Goal: Transaction & Acquisition: Purchase product/service

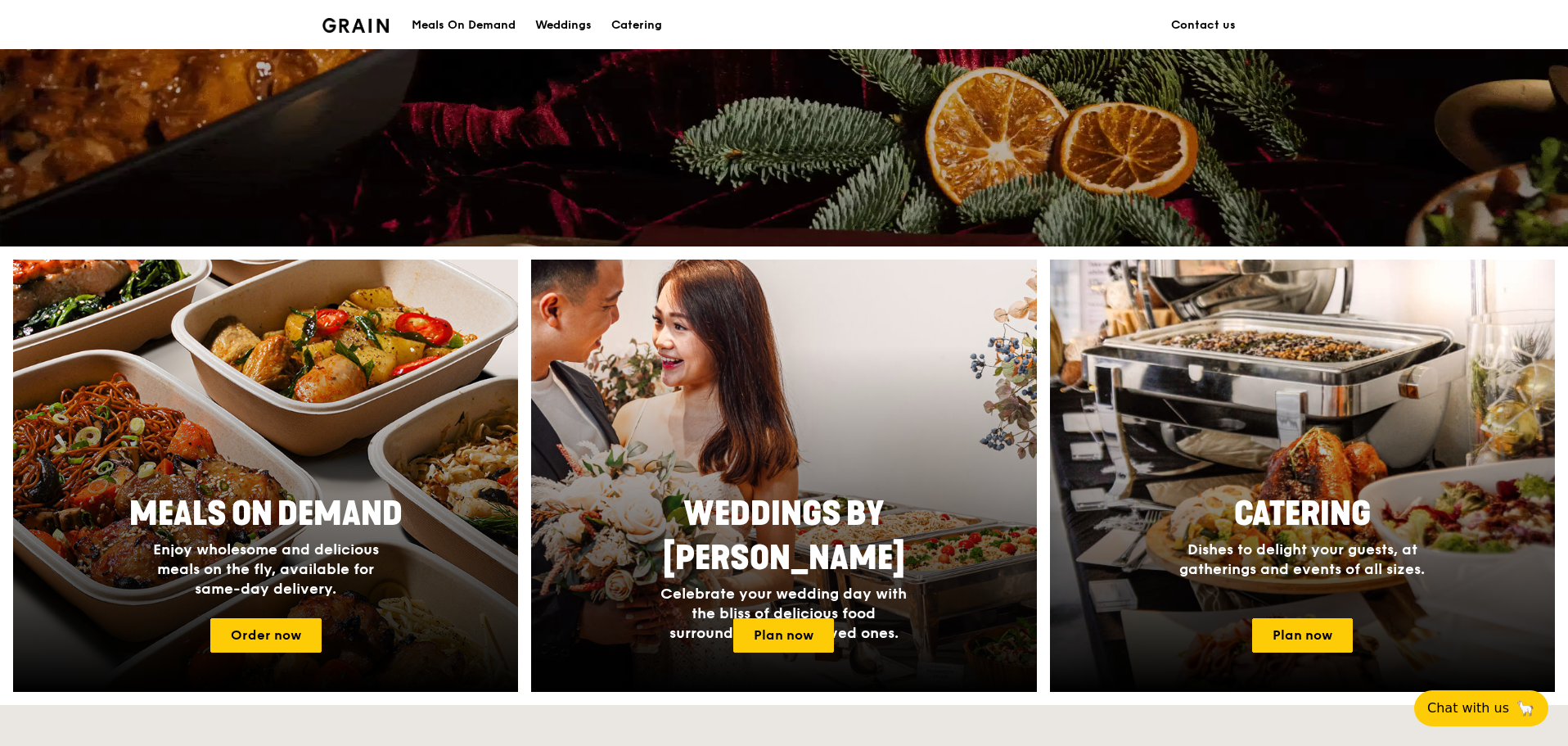
scroll to position [409, 0]
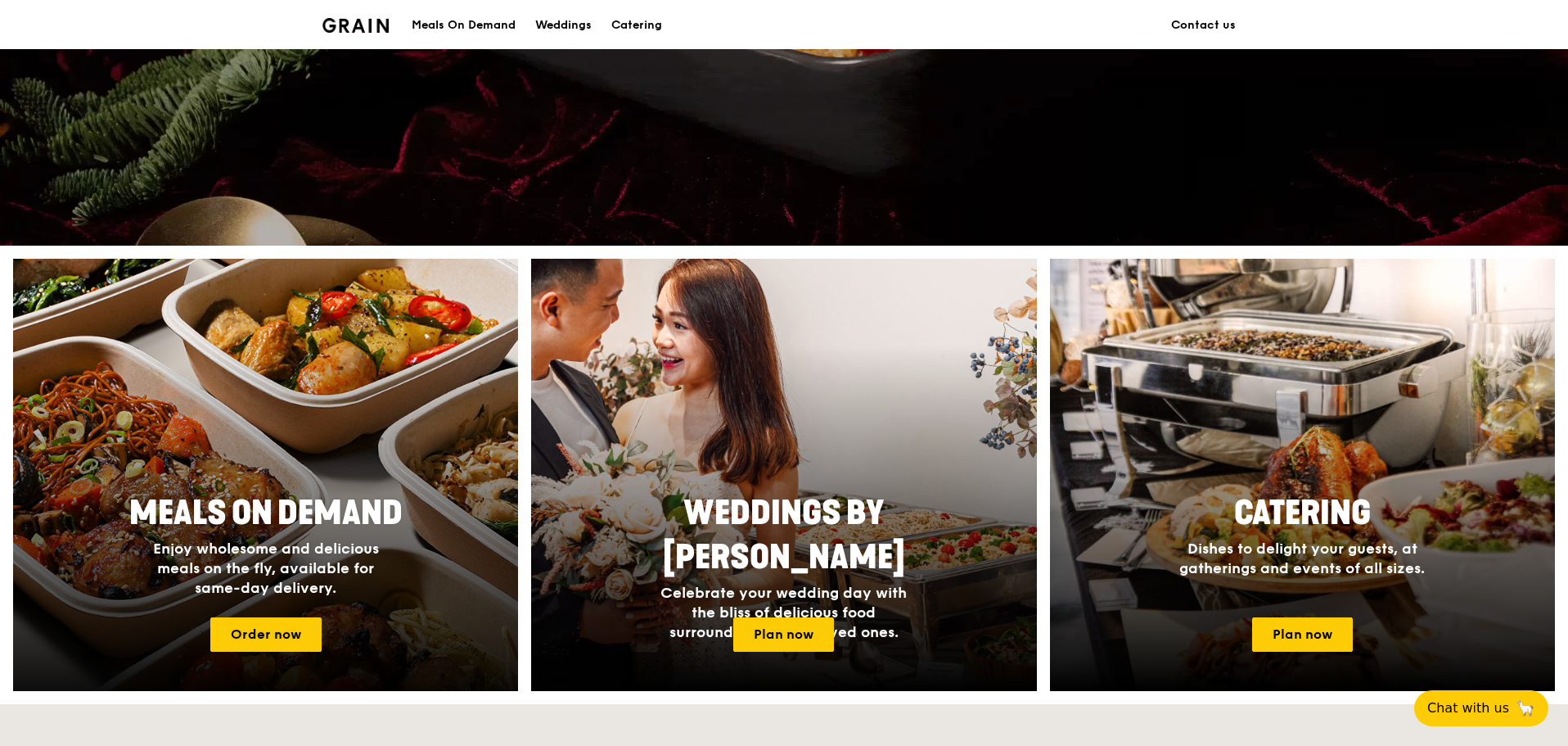
click at [296, 490] on div "Meals On Demand Enjoy wholesome and delicious meals on the fly, available for s…" at bounding box center [266, 544] width 327 height 119
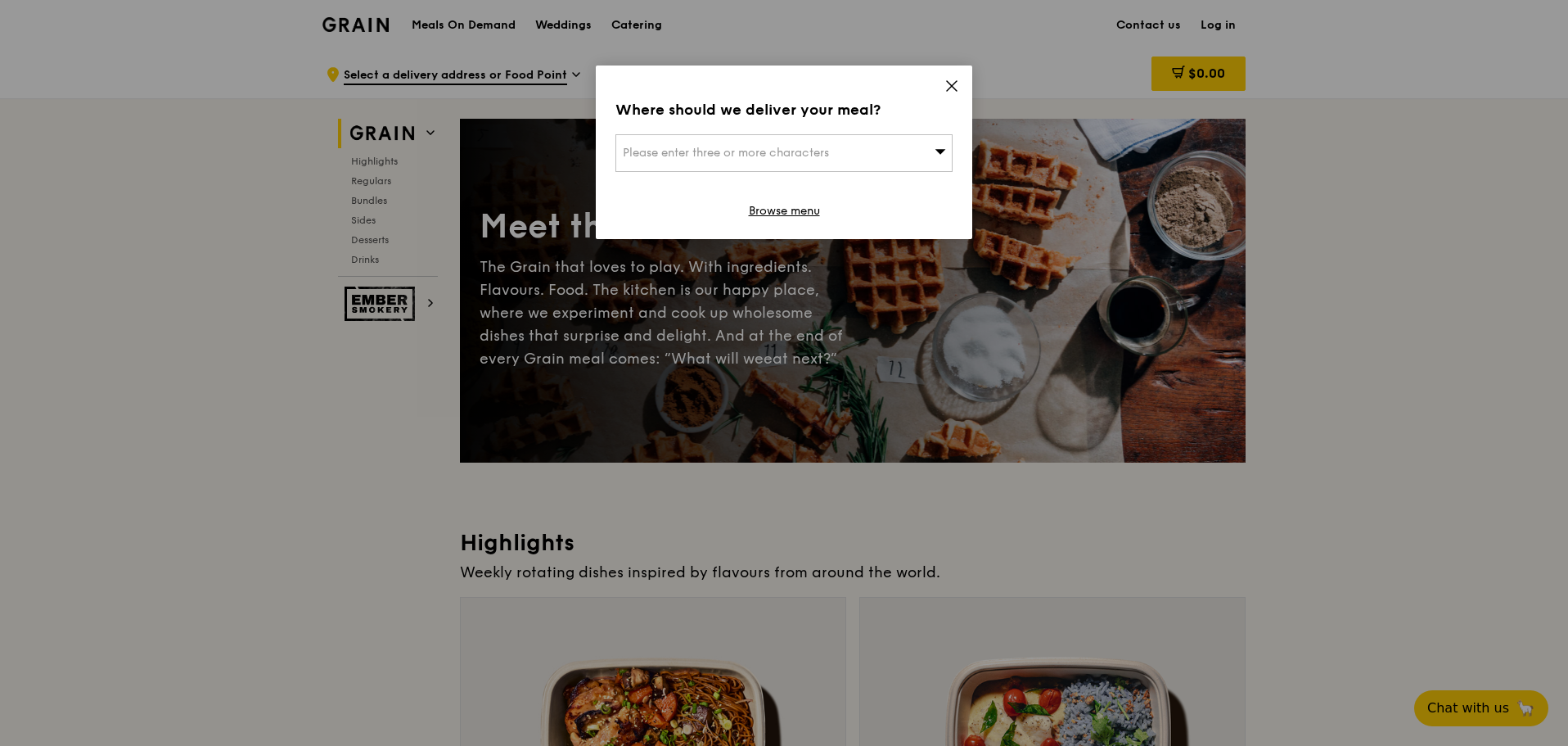
click at [726, 165] on div "Please enter three or more characters" at bounding box center [784, 153] width 337 height 38
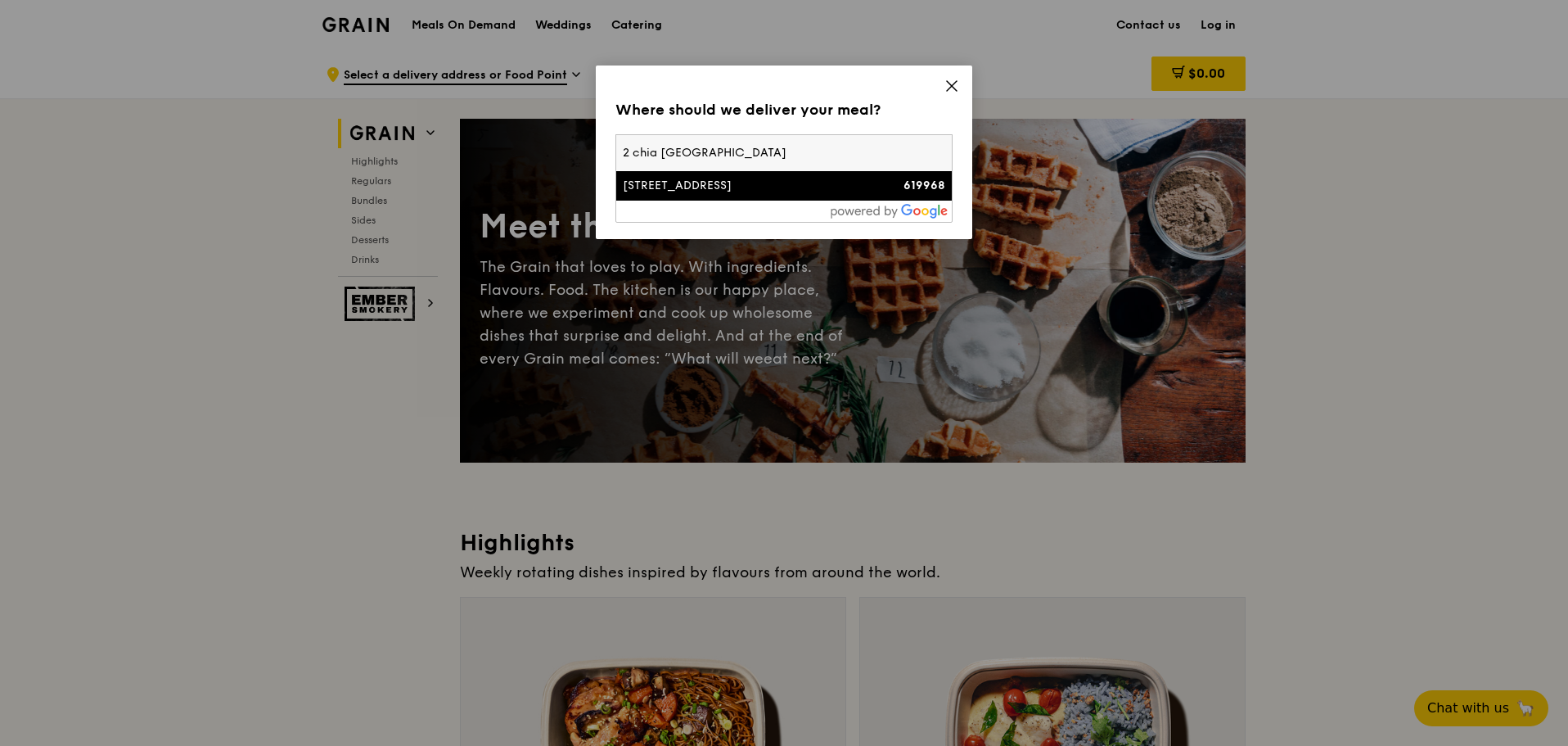
type input "2 chia ping road"
click at [723, 185] on div "[STREET_ADDRESS]" at bounding box center [744, 185] width 242 height 16
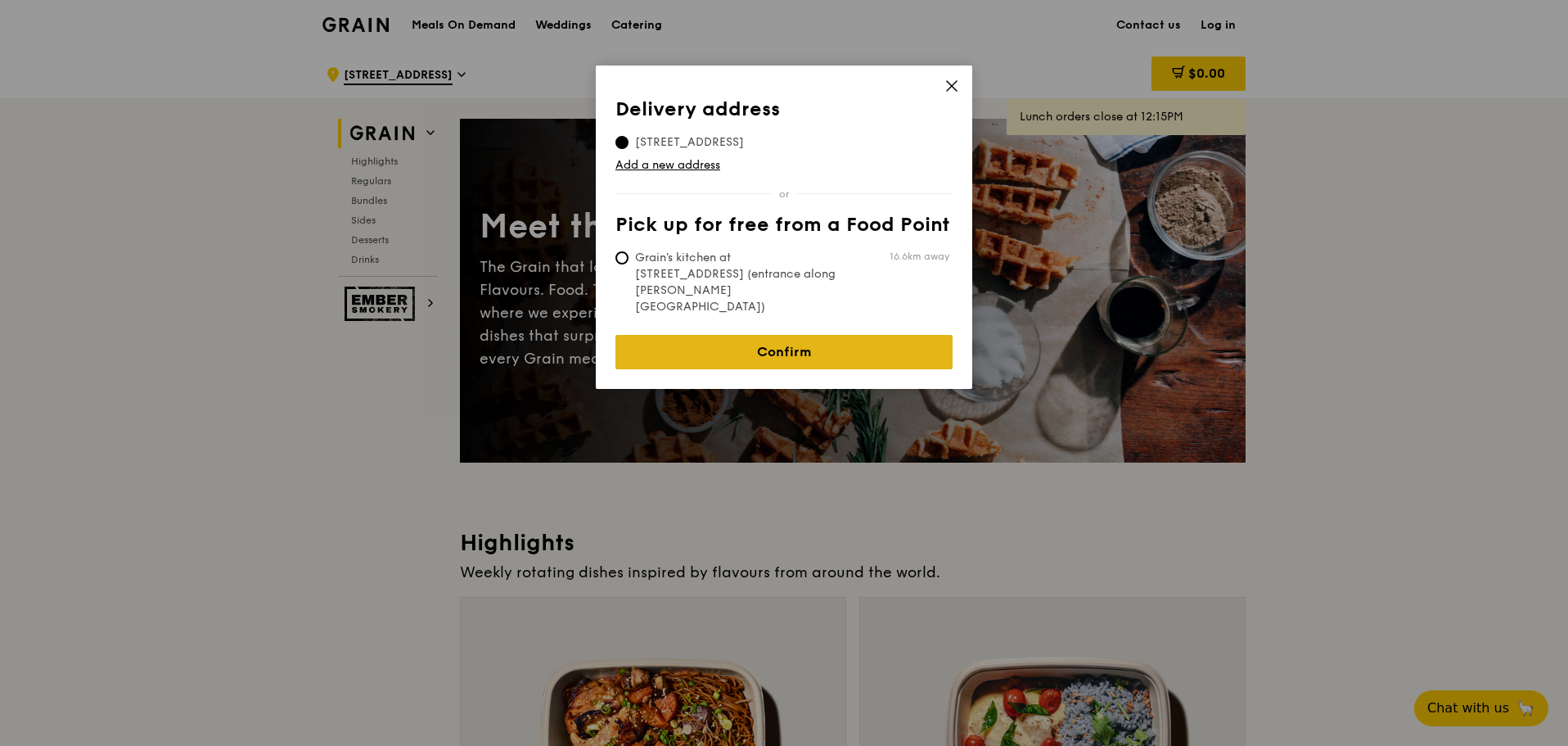
click at [872, 335] on link "Confirm" at bounding box center [784, 352] width 337 height 34
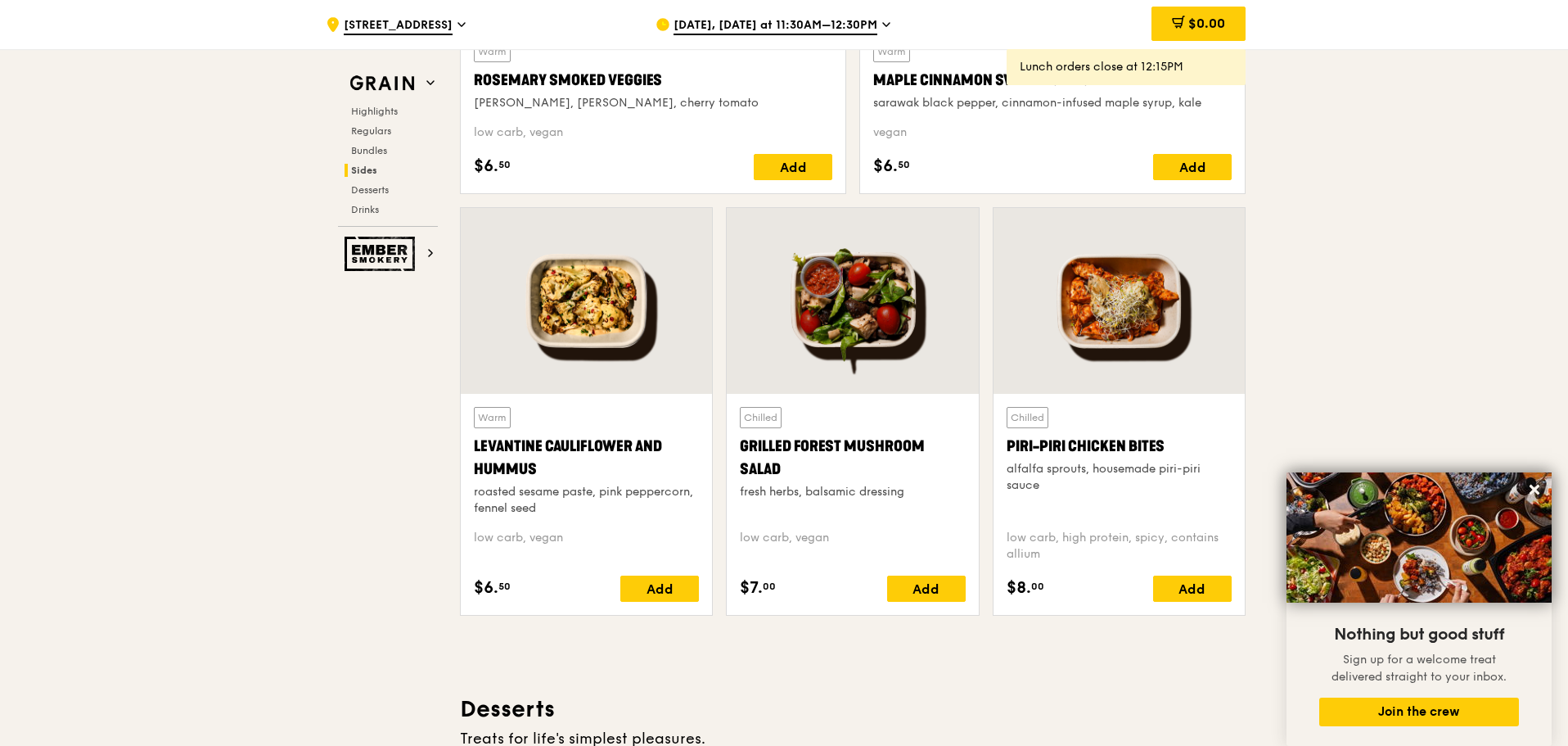
scroll to position [3765, 0]
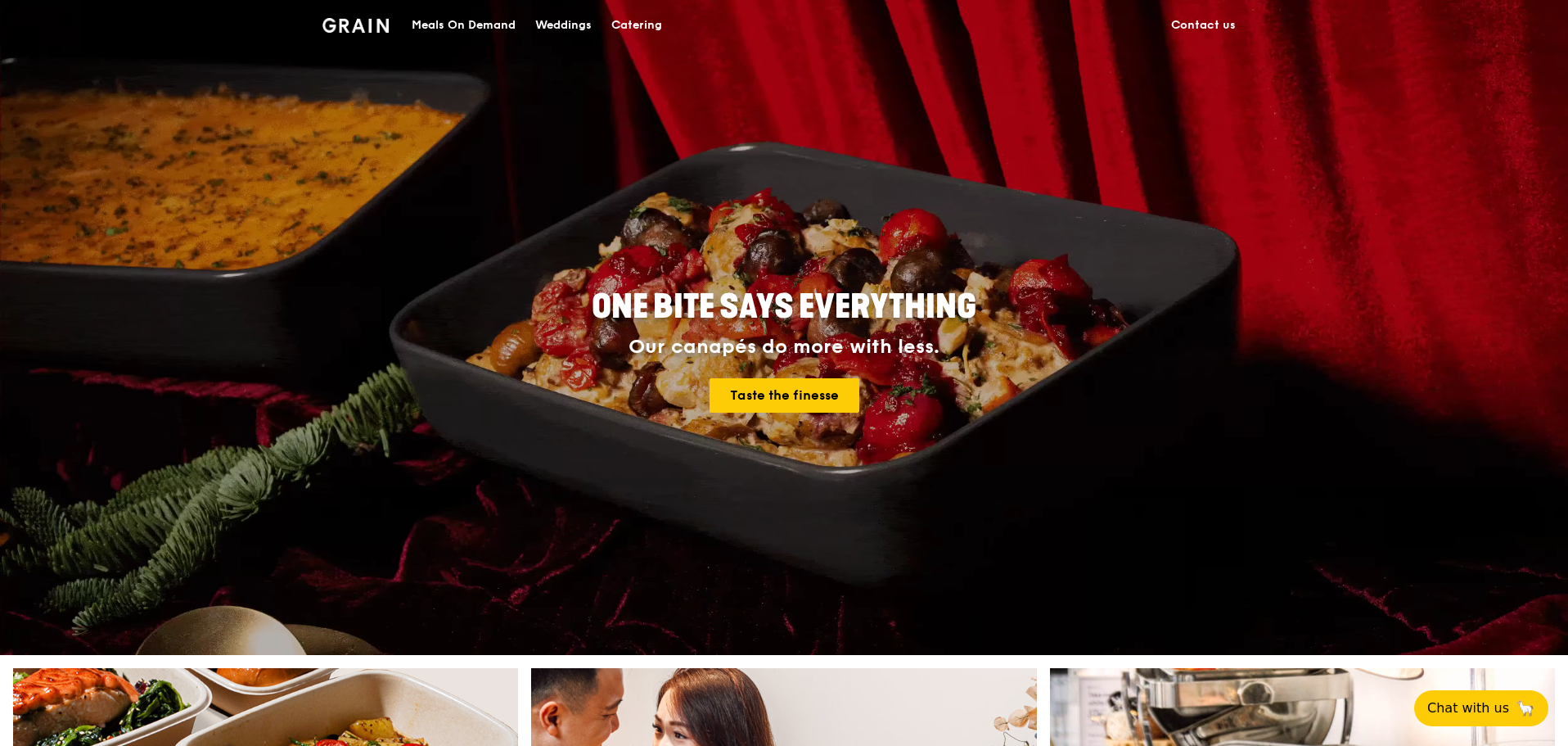
click at [1217, 26] on link "Contact us" at bounding box center [1203, 25] width 84 height 49
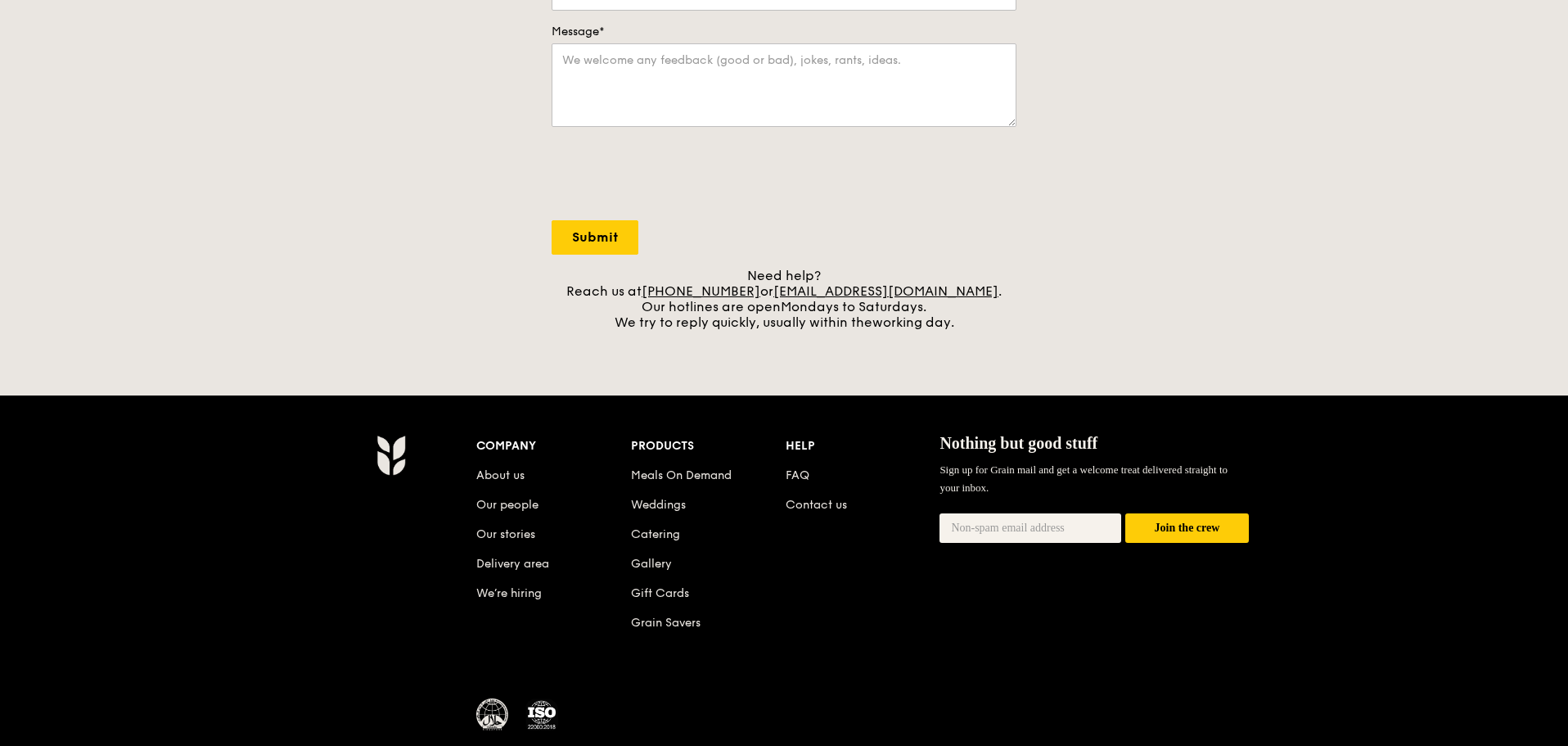
scroll to position [573, 0]
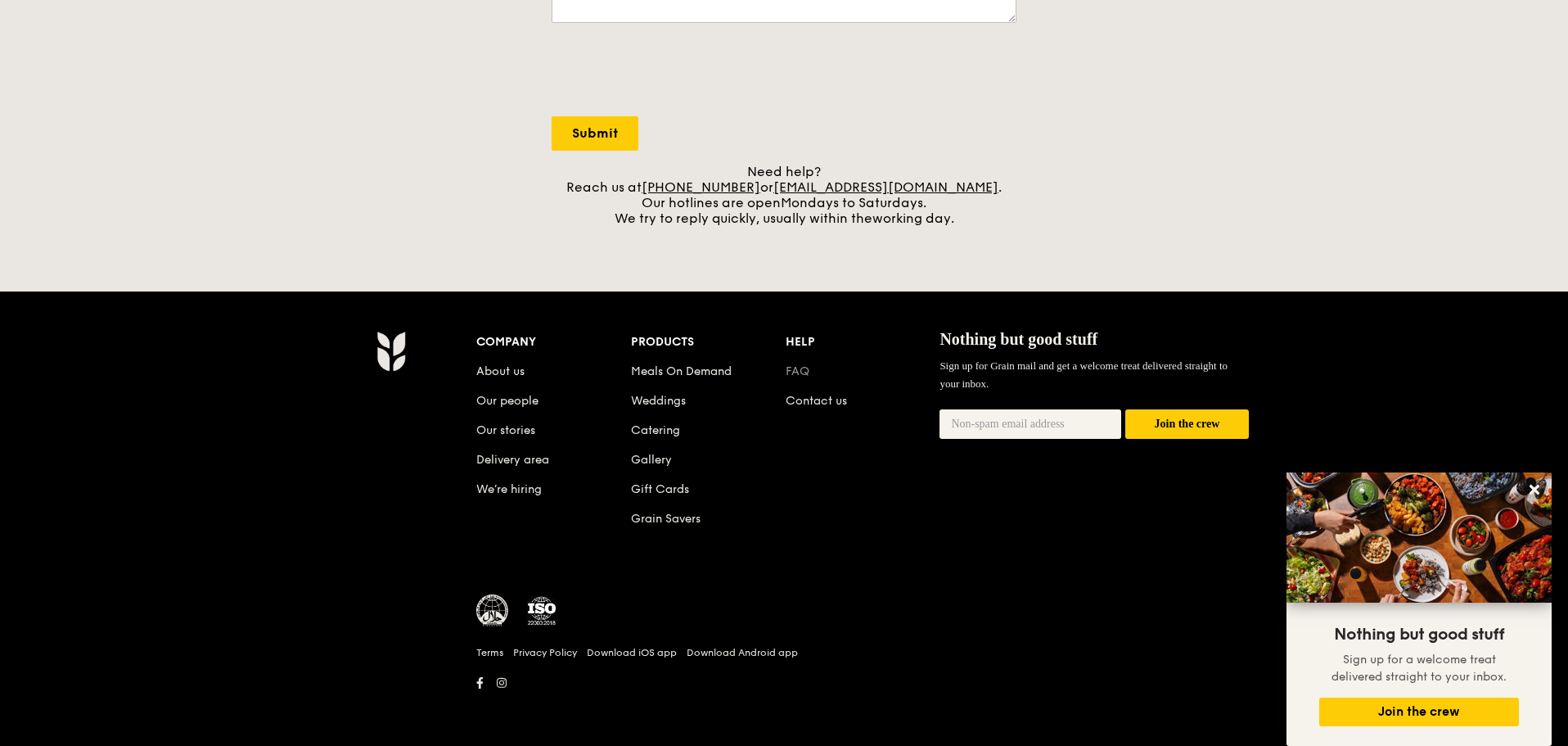
click at [789, 368] on link "FAQ" at bounding box center [797, 371] width 23 height 14
click at [673, 378] on li "Meals On Demand" at bounding box center [708, 368] width 155 height 29
click at [674, 374] on link "Meals On Demand" at bounding box center [681, 371] width 101 height 14
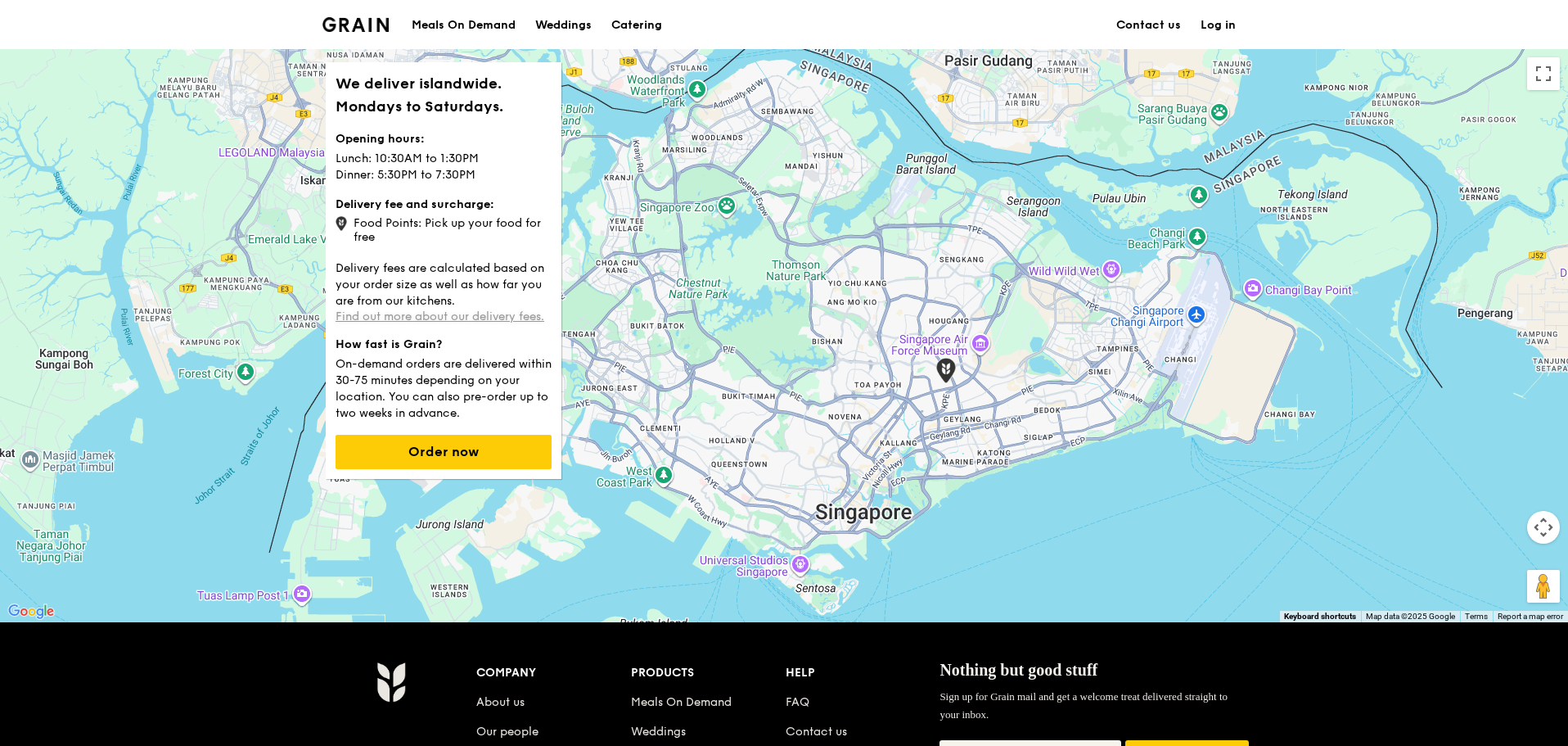
click at [453, 311] on link "Find out more about our delivery fees." at bounding box center [439, 316] width 208 height 14
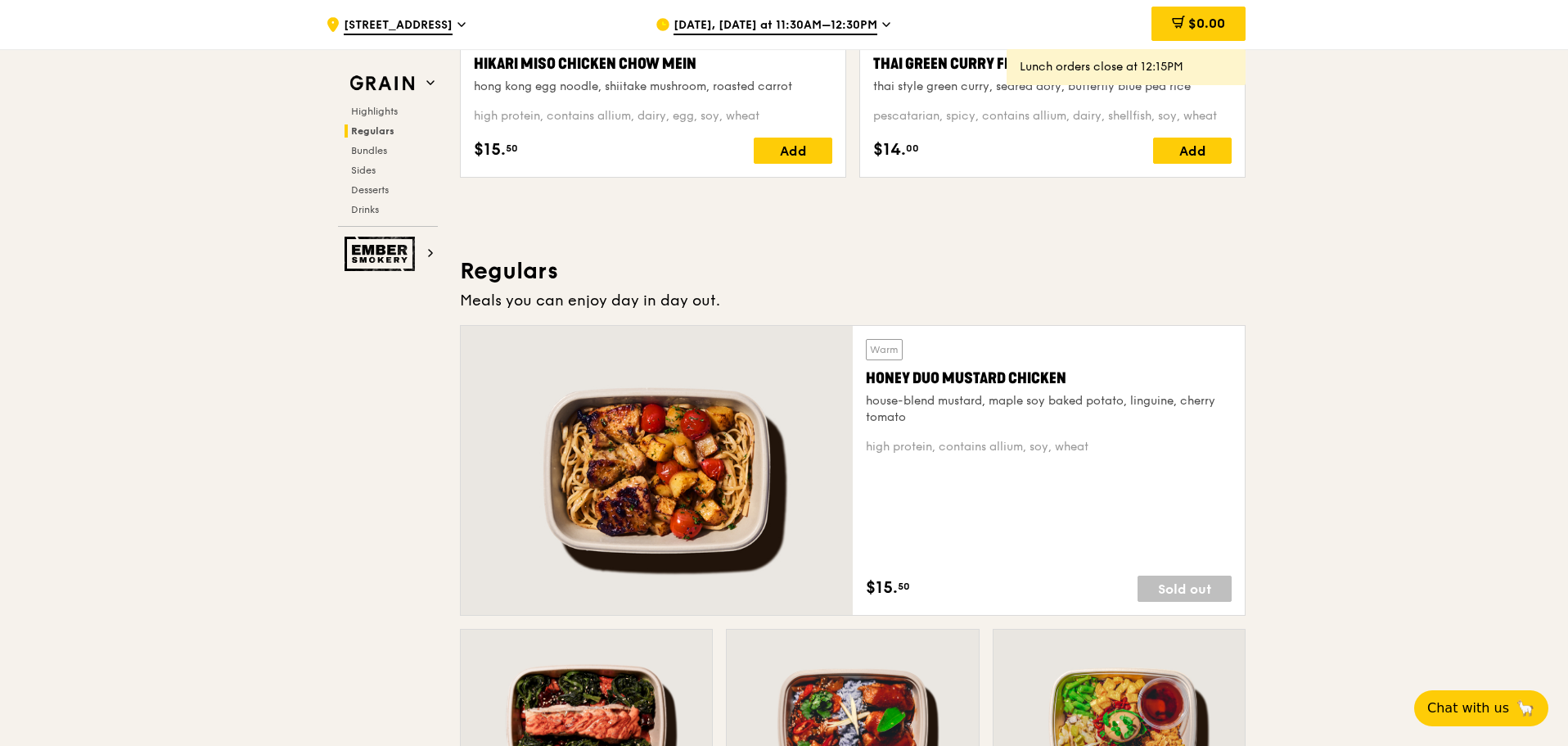
scroll to position [1228, 0]
